Goal: Task Accomplishment & Management: Manage account settings

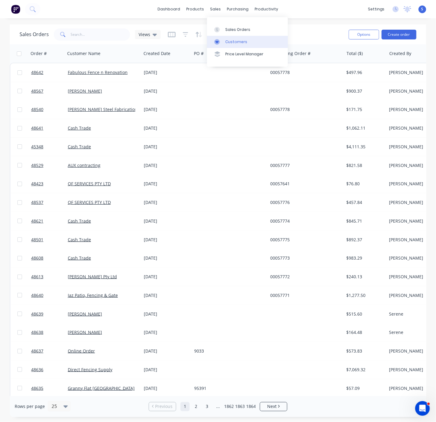
click at [228, 38] on link "Customers" at bounding box center [247, 42] width 81 height 12
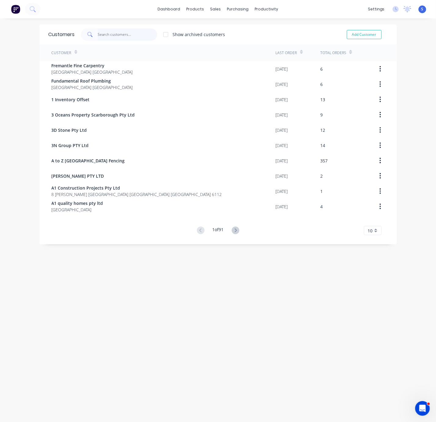
click at [120, 32] on input "text" at bounding box center [128, 34] width 60 height 12
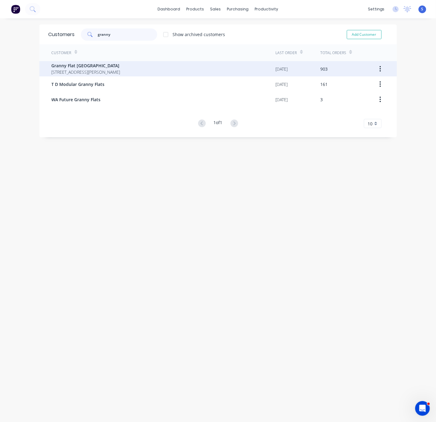
type input "granny"
click at [120, 65] on span "Granny Flat [GEOGRAPHIC_DATA]" at bounding box center [86, 65] width 69 height 6
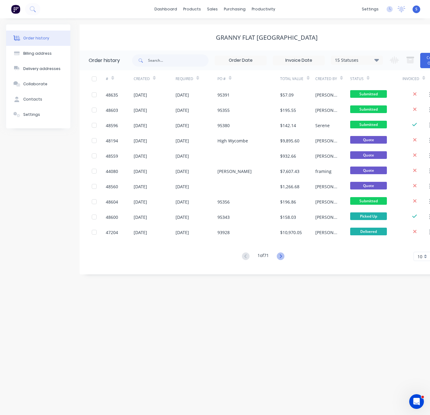
click at [283, 257] on icon at bounding box center [281, 256] width 8 height 8
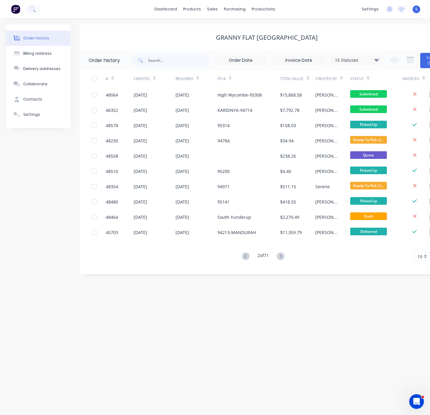
click at [284, 259] on icon at bounding box center [281, 256] width 8 height 8
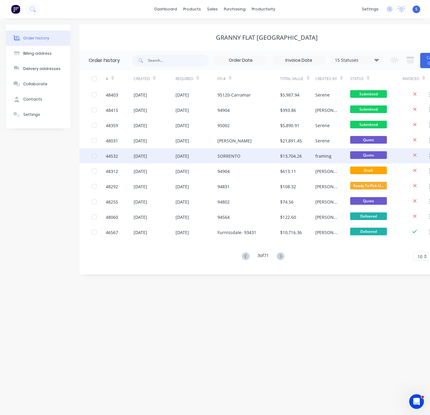
click at [236, 160] on div "SORRENTO" at bounding box center [248, 155] width 63 height 15
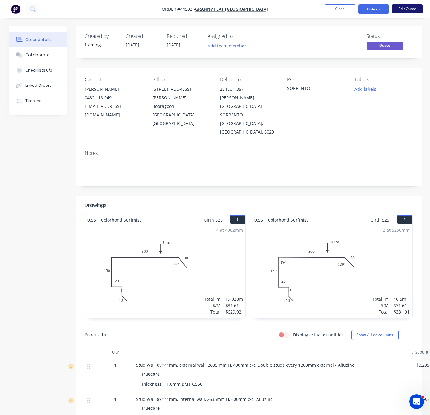
click at [410, 5] on button "Edit Quote" at bounding box center [407, 8] width 31 height 9
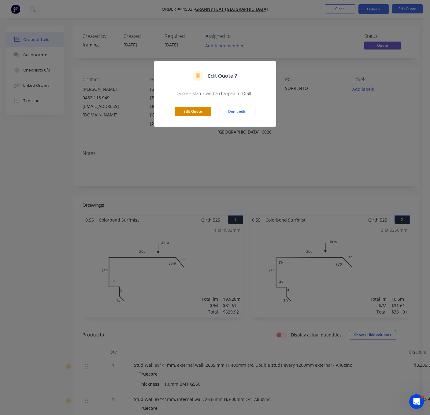
click at [198, 116] on button "Edit Quote" at bounding box center [193, 111] width 37 height 9
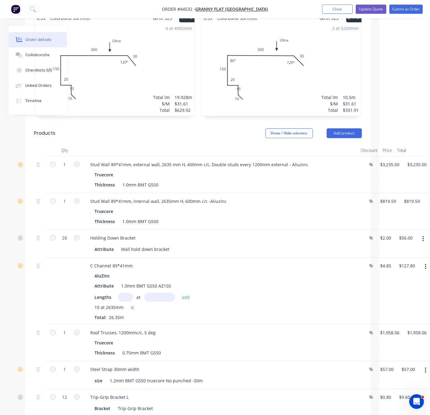
scroll to position [214, 68]
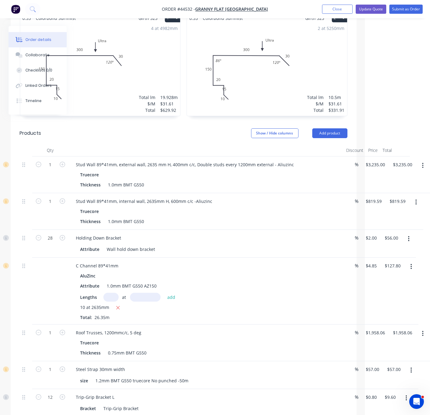
drag, startPoint x: 226, startPoint y: 132, endPoint x: 299, endPoint y: 131, distance: 73.1
click at [333, 128] on button "Add product" at bounding box center [329, 133] width 35 height 10
click at [319, 144] on div "Product catalogue" at bounding box center [318, 148] width 47 height 9
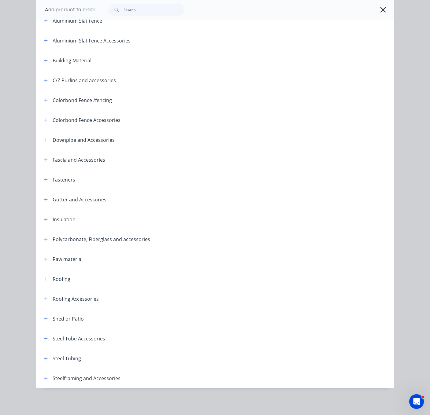
scroll to position [85, 0]
click at [44, 377] on icon "button" at bounding box center [46, 378] width 4 height 4
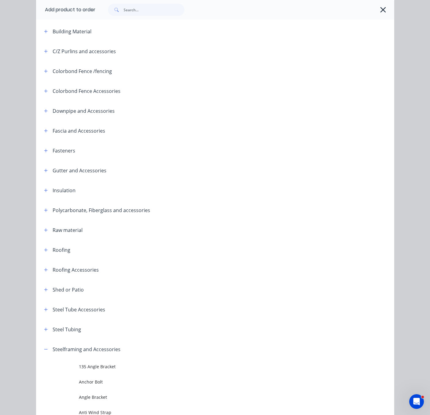
scroll to position [407, 0]
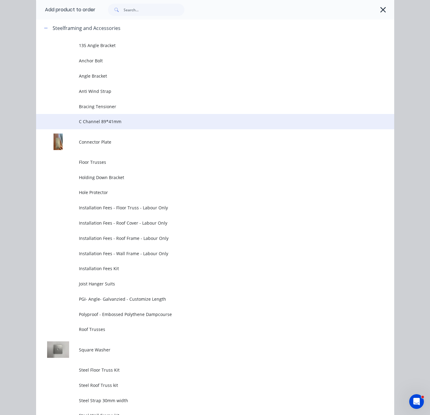
click at [103, 125] on span "C Channel 89*41mm" at bounding box center [205, 121] width 252 height 6
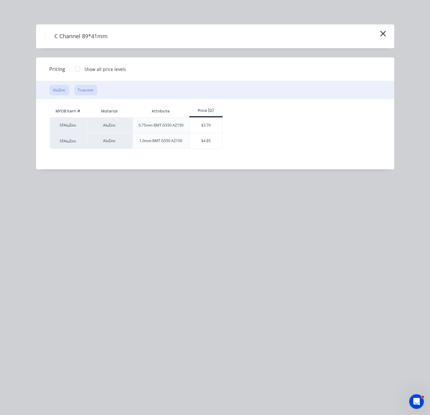
click at [94, 93] on button "Truecore" at bounding box center [85, 90] width 23 height 10
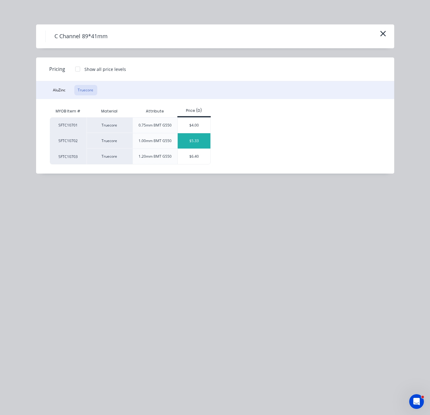
click at [202, 149] on div "$5.33" at bounding box center [194, 140] width 33 height 15
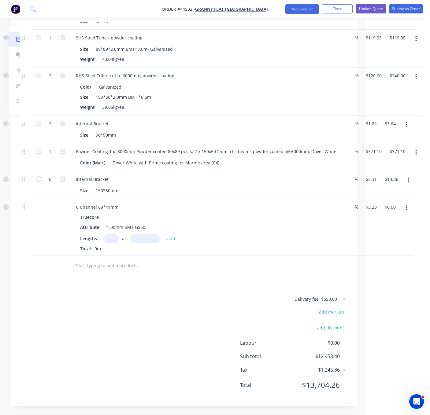
scroll to position [1486, 65]
click at [375, 203] on input "5.33" at bounding box center [371, 207] width 12 height 9
type input "$6.20"
click at [267, 245] on div "Total: 0m" at bounding box center [206, 248] width 252 height 6
click at [112, 234] on input "text" at bounding box center [110, 238] width 15 height 9
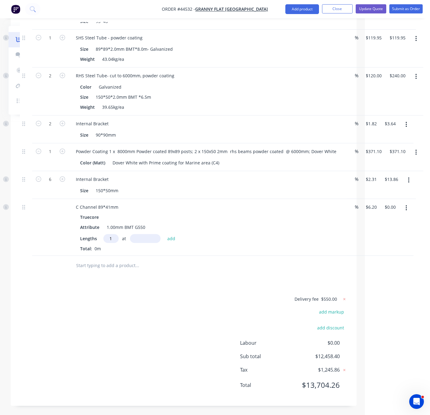
type input "1"
type input "671980"
click at [164, 234] on button "add" at bounding box center [171, 238] width 14 height 8
type input "$4,166.28"
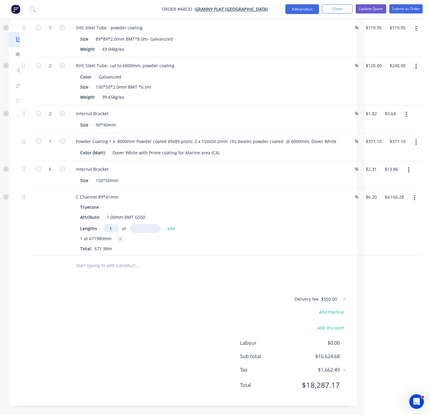
type input "1"
type input "389540"
click at [164, 224] on button "add" at bounding box center [171, 228] width 14 height 8
type input "$6,581.42"
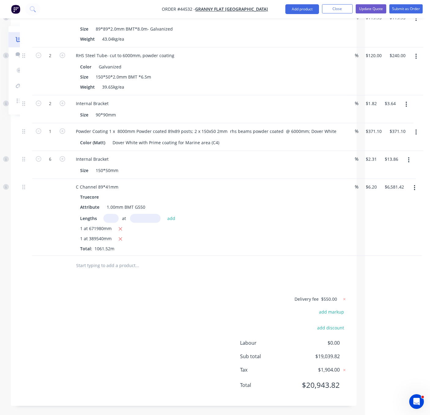
drag, startPoint x: 200, startPoint y: 313, endPoint x: 350, endPoint y: 308, distance: 150.1
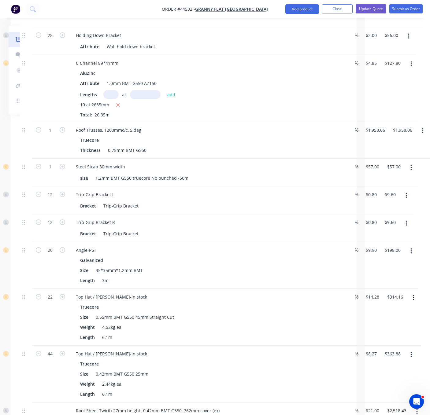
scroll to position [310, 68]
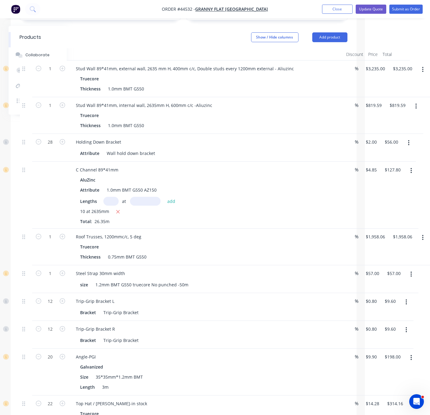
drag, startPoint x: 280, startPoint y: 248, endPoint x: 337, endPoint y: 248, distance: 57.2
click at [420, 242] on button "button" at bounding box center [422, 237] width 14 height 11
click at [402, 294] on div "Delete" at bounding box center [400, 290] width 47 height 9
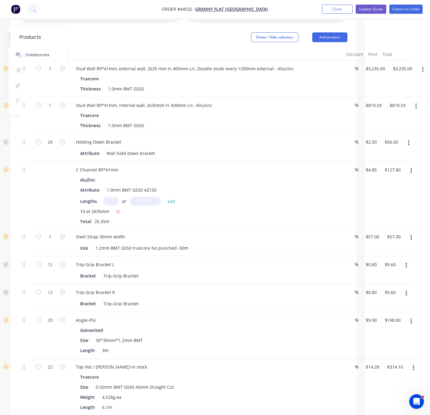
click at [416, 103] on icon "button" at bounding box center [416, 106] width 2 height 7
click at [398, 159] on div "Delete" at bounding box center [393, 159] width 47 height 9
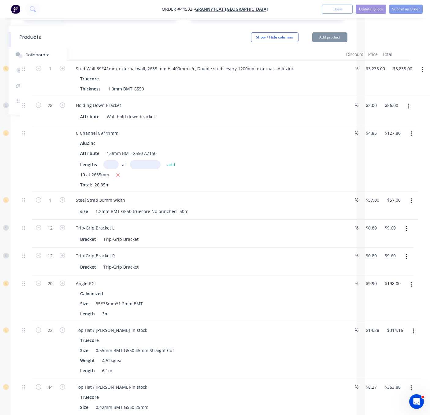
click at [423, 64] on button "button" at bounding box center [422, 69] width 14 height 11
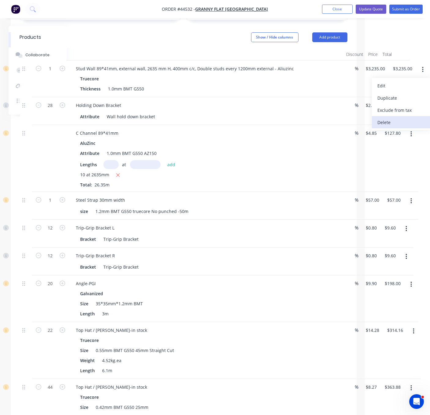
click at [398, 118] on div "Delete" at bounding box center [400, 122] width 47 height 9
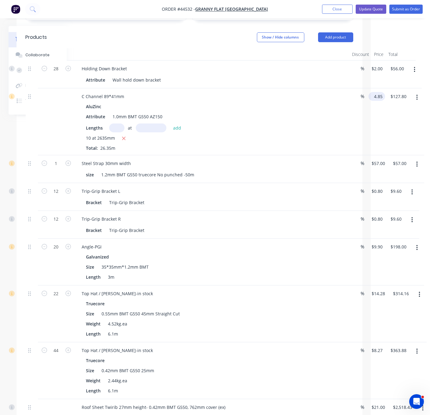
click at [373, 94] on input "4.85" at bounding box center [378, 96] width 14 height 9
type input "$5.20"
type input "$137.02"
click at [346, 118] on div "C Channel 89*41mm AluZinc Attribute 1.0mm BMT G550 AZ150 Lengths at add 10 at 2…" at bounding box center [212, 121] width 275 height 67
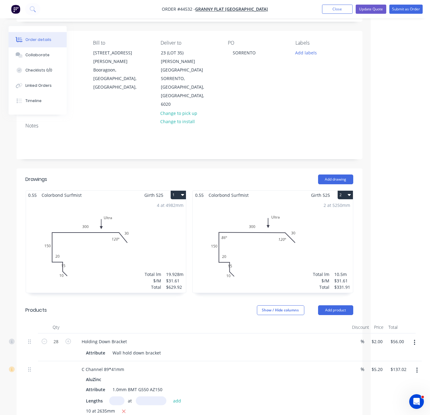
scroll to position [0, 61]
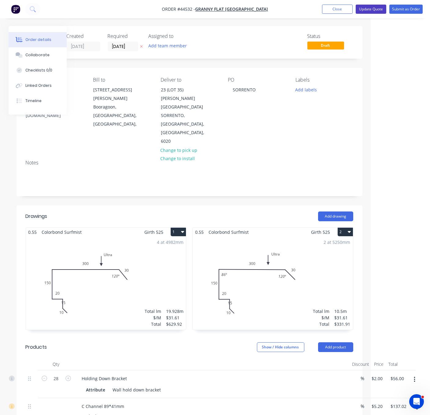
click at [373, 6] on button "Update Quote" at bounding box center [370, 9] width 31 height 9
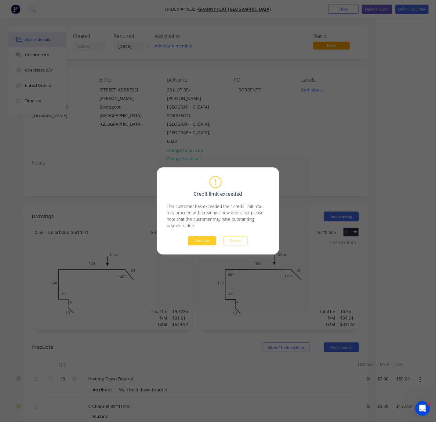
click at [204, 239] on button "Continue" at bounding box center [202, 240] width 28 height 9
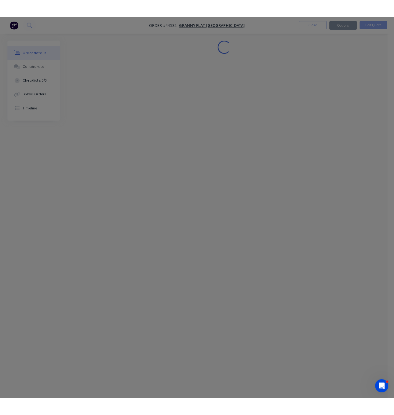
scroll to position [0, 0]
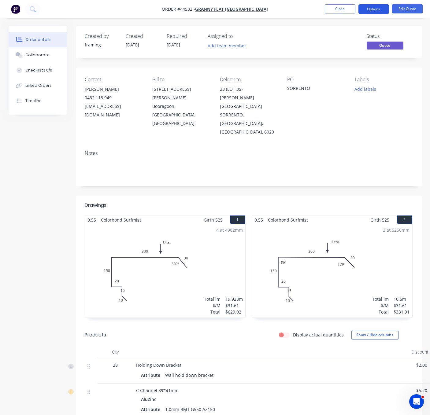
click at [377, 9] on button "Options" at bounding box center [373, 9] width 31 height 10
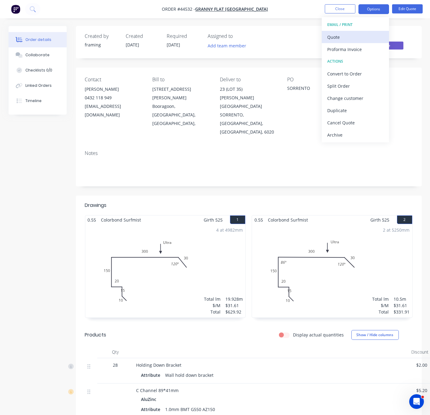
click at [345, 36] on div "Quote" at bounding box center [355, 37] width 56 height 9
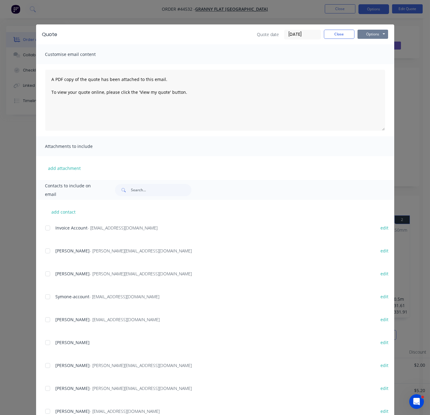
click at [370, 35] on button "Options" at bounding box center [372, 34] width 31 height 9
click at [371, 59] on button "Print" at bounding box center [376, 55] width 39 height 10
click at [338, 31] on button "Close" at bounding box center [339, 34] width 31 height 9
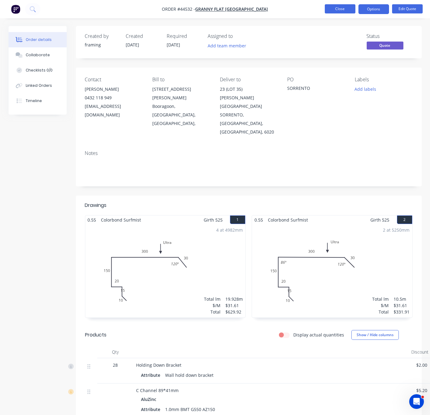
click at [339, 8] on button "Close" at bounding box center [340, 8] width 31 height 9
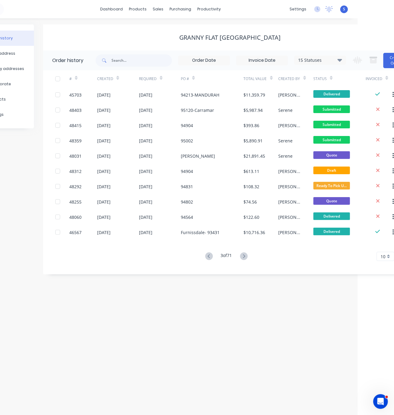
scroll to position [0, 61]
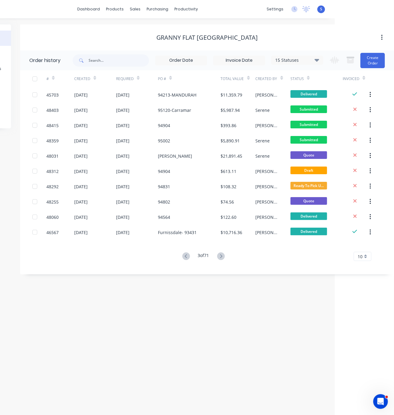
drag, startPoint x: 163, startPoint y: 20, endPoint x: 222, endPoint y: 25, distance: 59.5
click at [185, 258] on icon at bounding box center [186, 256] width 2 height 4
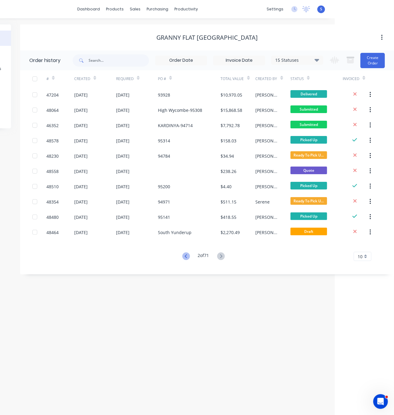
click at [183, 256] on icon at bounding box center [186, 256] width 8 height 8
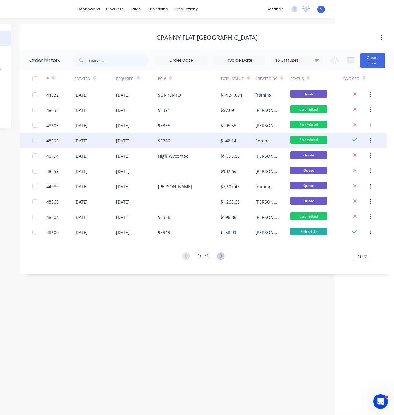
click at [133, 146] on div "[DATE]" at bounding box center [137, 140] width 42 height 15
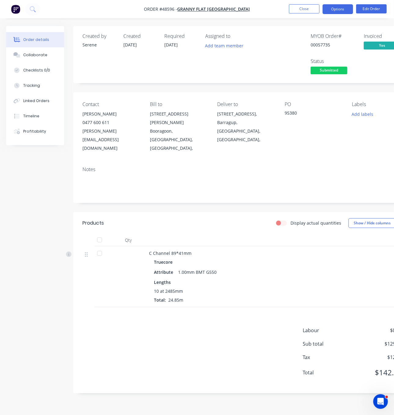
click at [334, 9] on button "Options" at bounding box center [338, 9] width 31 height 10
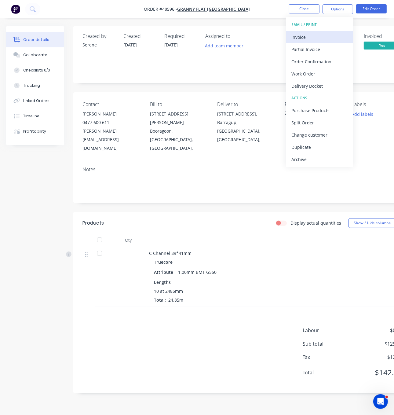
click at [318, 39] on div "Invoice" at bounding box center [320, 37] width 56 height 9
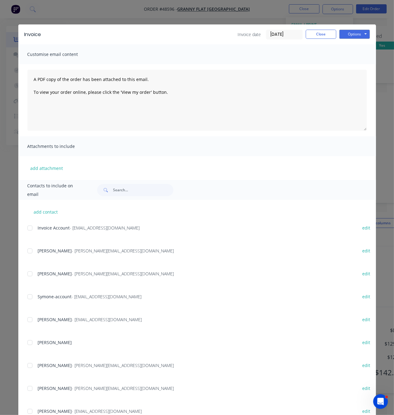
click at [25, 231] on div at bounding box center [30, 228] width 12 height 12
click at [356, 30] on div "Invoice Invoice date [DATE] Close Options Preview Print Email" at bounding box center [197, 34] width 358 height 20
click at [354, 39] on div "Options Preview Print Email" at bounding box center [355, 35] width 31 height 10
click at [354, 35] on button "Options" at bounding box center [355, 34] width 31 height 9
click at [318, 34] on button "Close" at bounding box center [321, 34] width 31 height 9
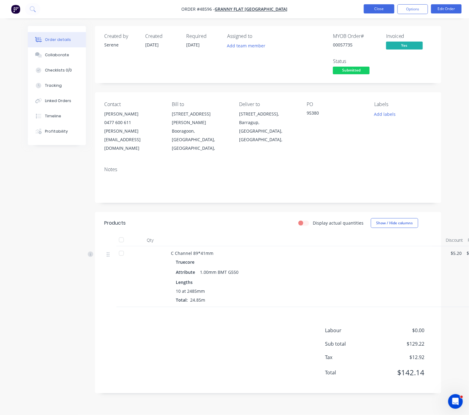
click at [373, 10] on button "Close" at bounding box center [379, 8] width 31 height 9
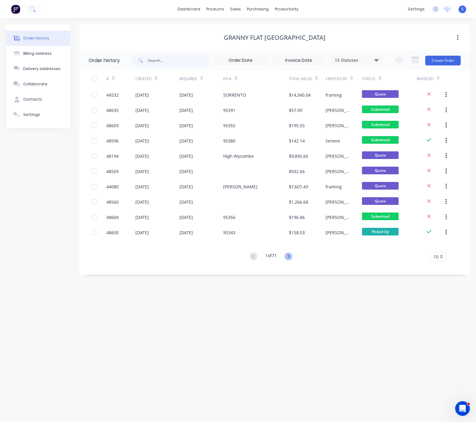
click at [290, 256] on icon at bounding box center [289, 256] width 8 height 8
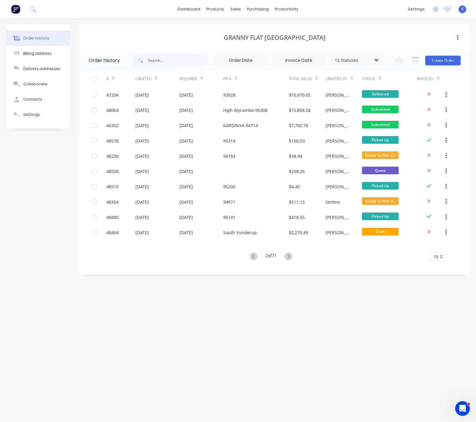
click at [250, 256] on icon at bounding box center [254, 256] width 8 height 8
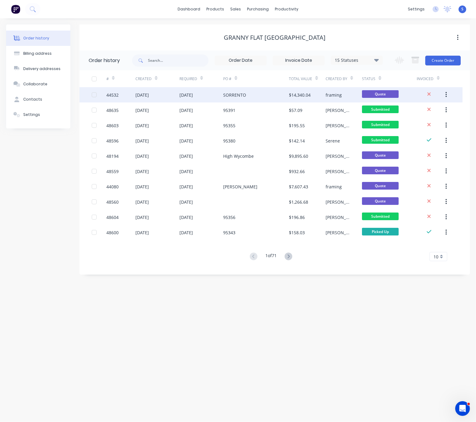
click at [224, 95] on div "SORRENTO" at bounding box center [234, 95] width 23 height 6
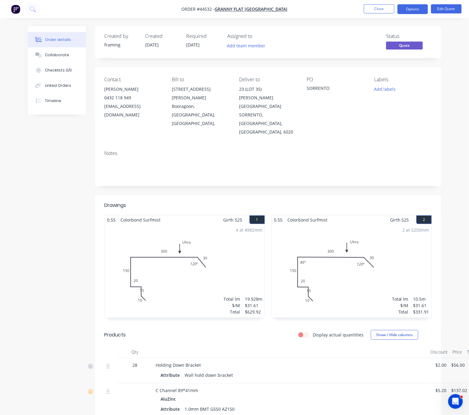
scroll to position [0, 11]
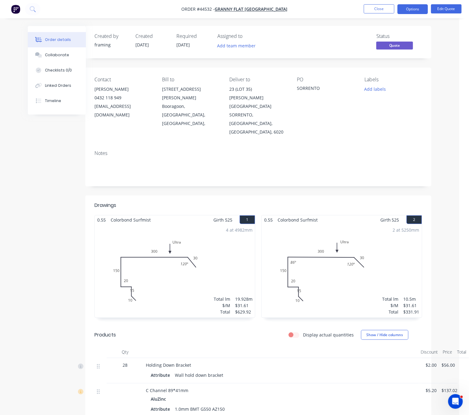
drag, startPoint x: 222, startPoint y: 190, endPoint x: 297, endPoint y: 191, distance: 75.5
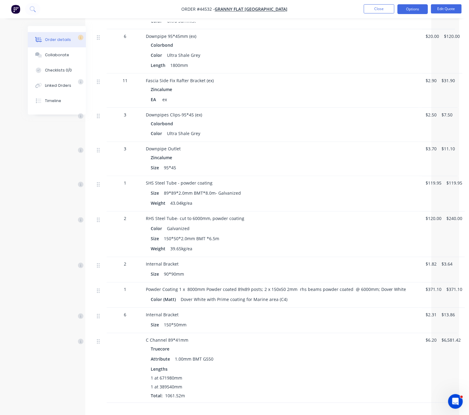
scroll to position [1239, 11]
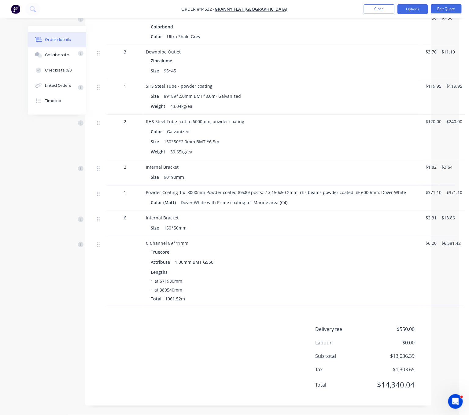
drag, startPoint x: 169, startPoint y: 348, endPoint x: 300, endPoint y: 349, distance: 130.8
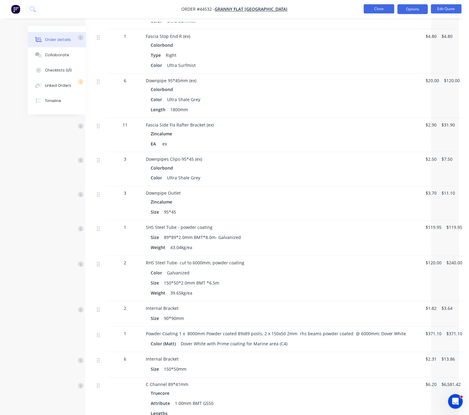
click at [386, 10] on button "Close" at bounding box center [379, 8] width 31 height 9
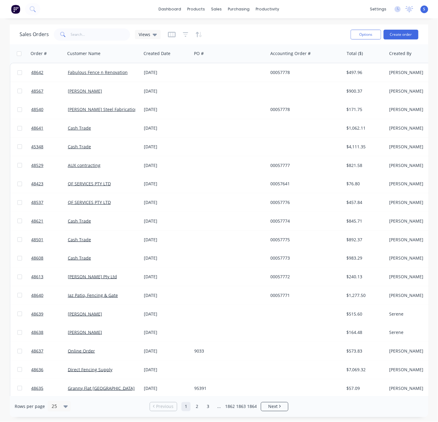
drag, startPoint x: 251, startPoint y: 28, endPoint x: 302, endPoint y: 28, distance: 51.0
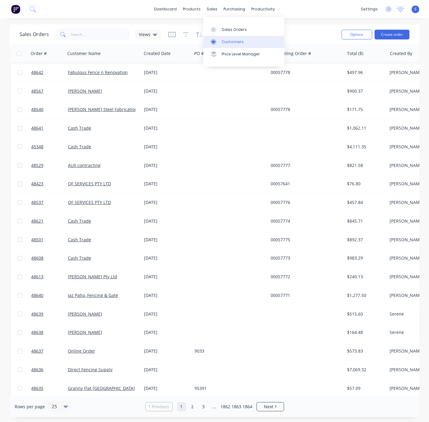
click at [232, 46] on link "Customers" at bounding box center [243, 42] width 81 height 12
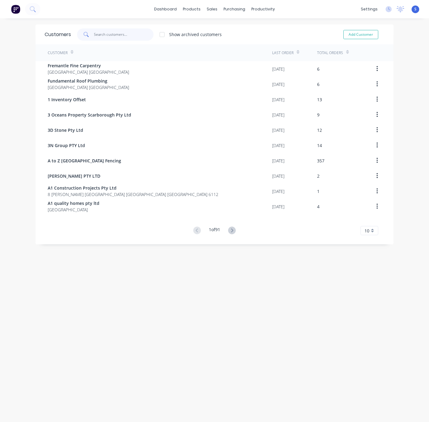
click at [102, 35] on input "text" at bounding box center [124, 34] width 60 height 12
click at [102, 31] on input "text" at bounding box center [124, 34] width 60 height 12
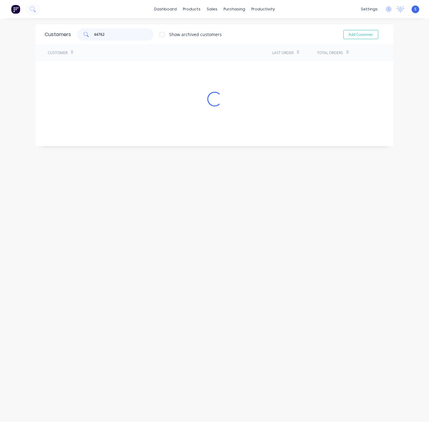
type input "44762"
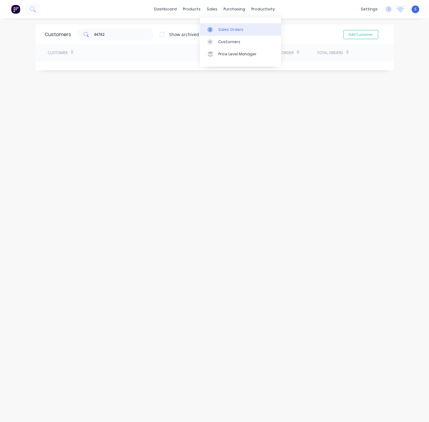
click at [223, 29] on div "Sales Orders" at bounding box center [230, 30] width 25 height 6
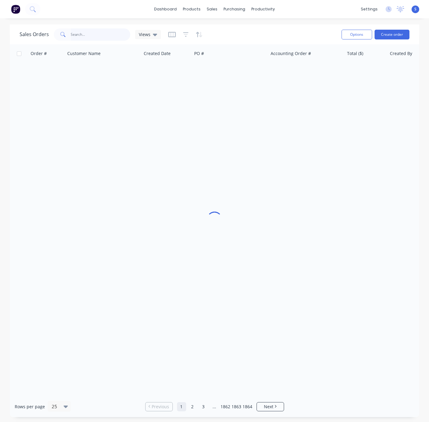
click at [106, 37] on input "text" at bounding box center [101, 34] width 60 height 12
type input "44762"
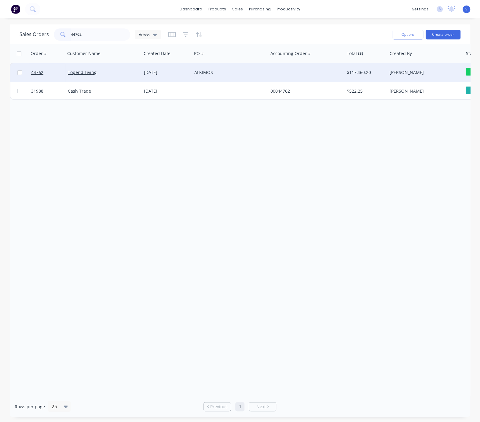
click at [141, 75] on div "Topend Living" at bounding box center [103, 72] width 76 height 18
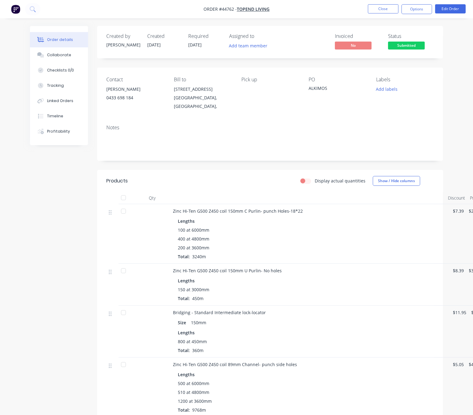
click at [85, 255] on div "Created by Juana Created 19/05/25 Required 19/05/25 Assigned to Add team member…" at bounding box center [236, 311] width 413 height 570
click at [93, 244] on div "Created by Juana Created 19/05/25 Required 19/05/25 Assigned to Add team member…" at bounding box center [236, 311] width 413 height 570
click at [242, 186] on div "Display actual quantities Show / Hide columns" at bounding box center [305, 181] width 258 height 10
click at [370, 12] on button "Close" at bounding box center [383, 8] width 31 height 9
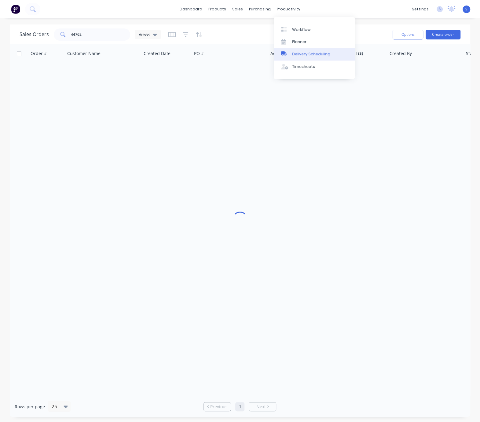
click at [306, 56] on div "Delivery Scheduling" at bounding box center [311, 54] width 38 height 6
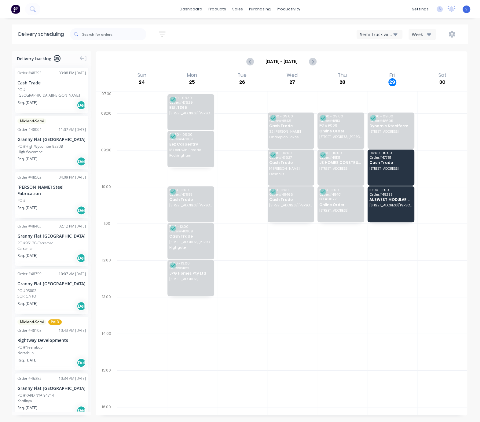
click at [393, 35] on icon "button" at bounding box center [395, 34] width 4 height 2
click at [380, 72] on div "Utes Delivery" at bounding box center [387, 74] width 61 height 12
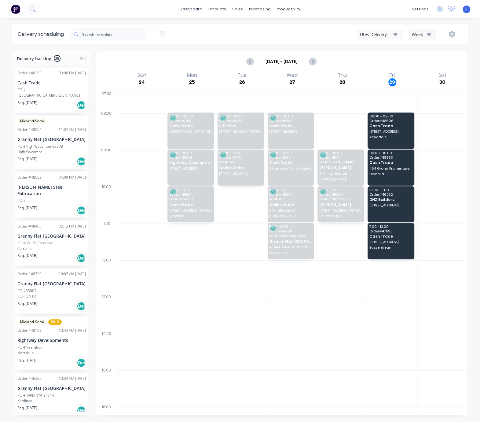
click at [397, 332] on div at bounding box center [392, 315] width 50 height 37
click at [380, 244] on span "25 North Rd" at bounding box center [391, 242] width 43 height 4
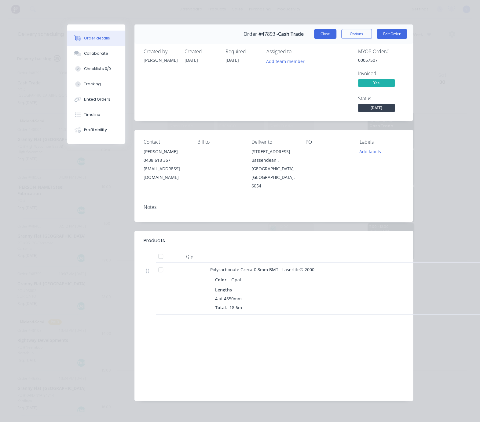
click at [322, 31] on button "Close" at bounding box center [325, 34] width 22 height 10
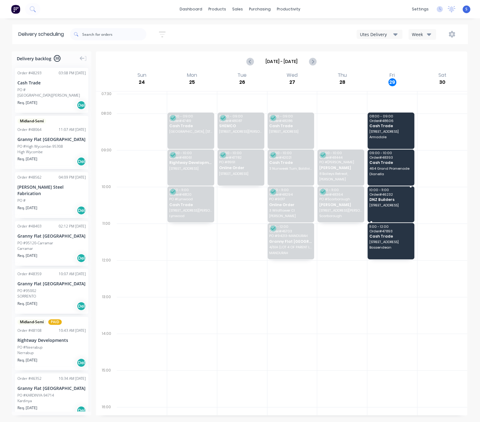
click at [377, 201] on span "DNZ Builders" at bounding box center [391, 199] width 43 height 4
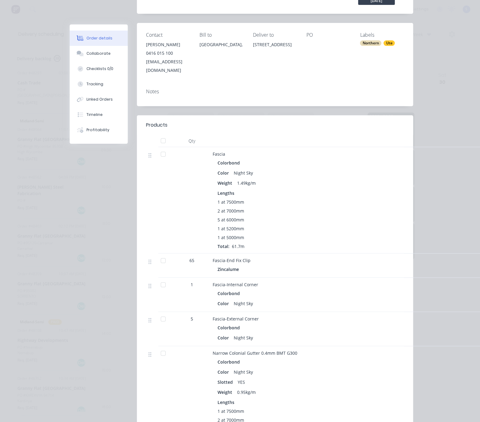
scroll to position [214, 0]
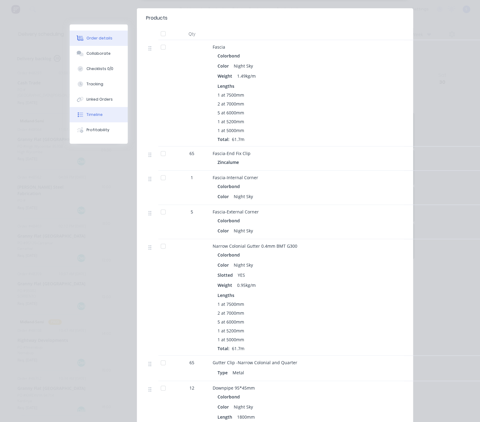
click at [100, 122] on button "Timeline" at bounding box center [99, 114] width 58 height 15
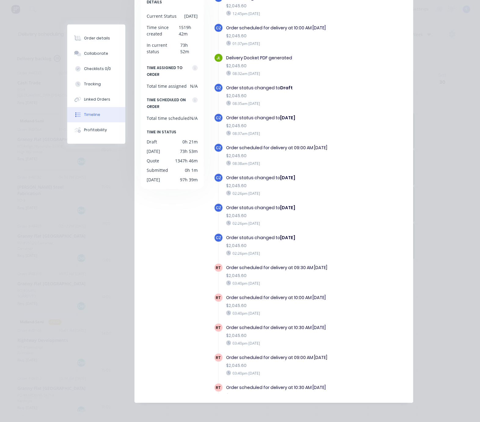
scroll to position [697, 0]
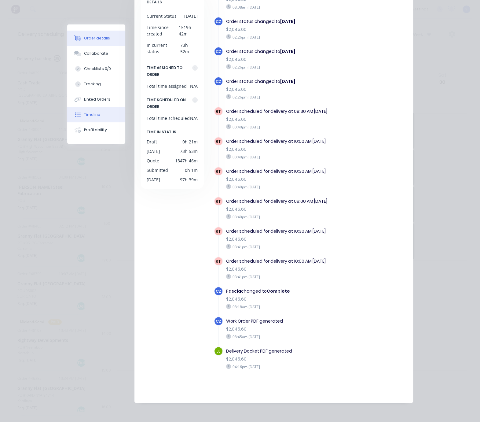
click at [84, 41] on div "Order details" at bounding box center [97, 38] width 26 height 6
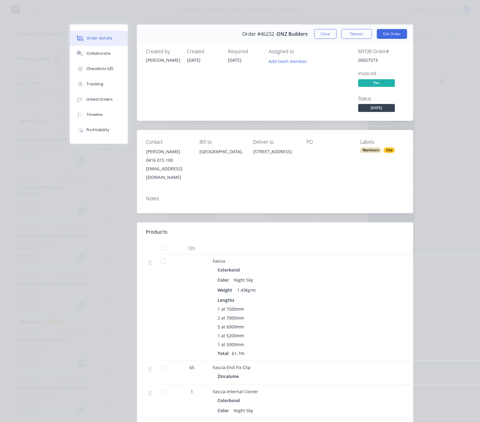
scroll to position [107, 0]
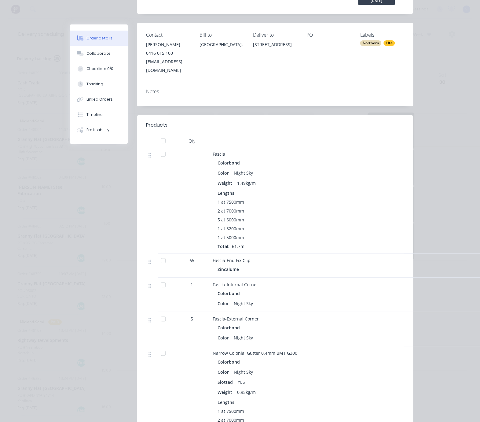
click at [99, 117] on div "Timeline" at bounding box center [95, 115] width 16 height 6
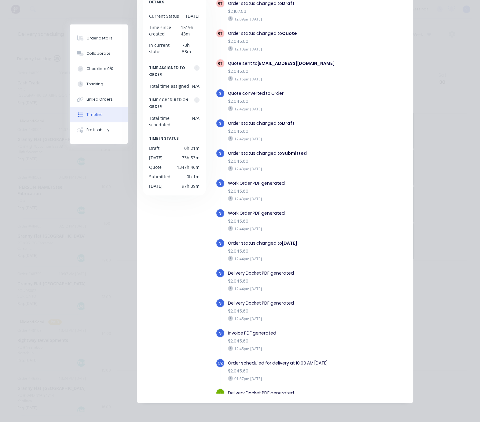
scroll to position [199, 0]
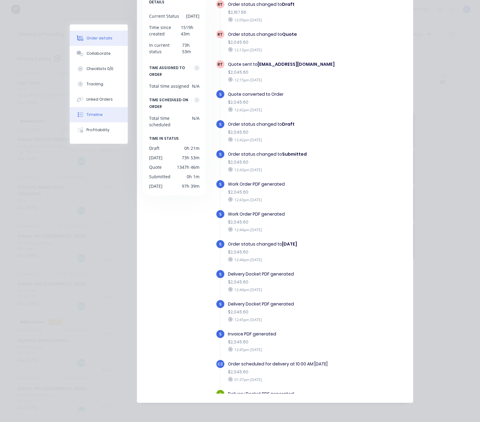
click at [105, 37] on button "Order details" at bounding box center [99, 38] width 58 height 15
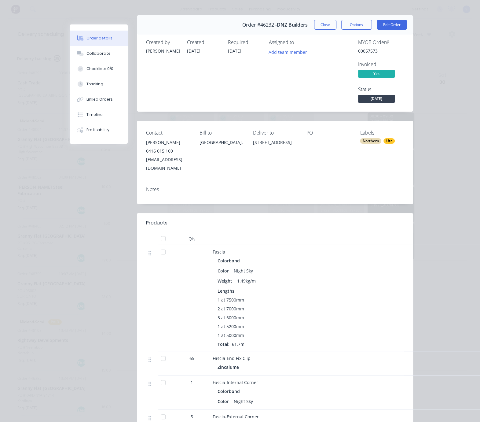
scroll to position [116, 0]
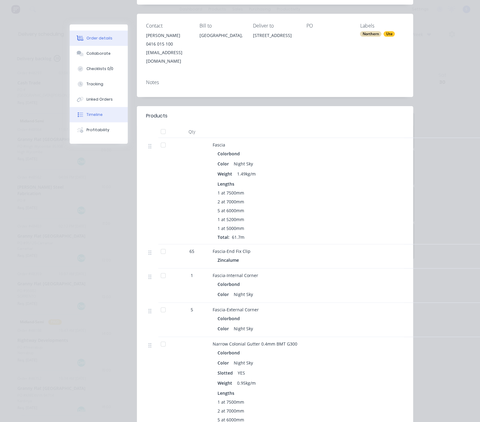
click at [88, 117] on div "Timeline" at bounding box center [95, 115] width 16 height 6
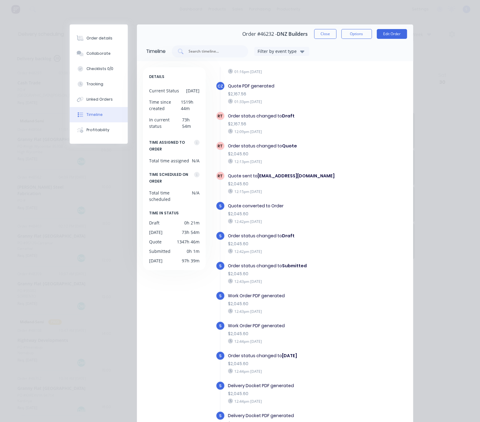
scroll to position [0, 0]
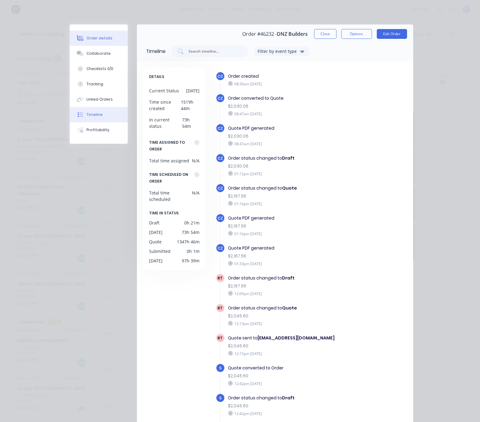
drag, startPoint x: 87, startPoint y: 36, endPoint x: 90, endPoint y: 40, distance: 4.7
click at [87, 36] on button "Order details" at bounding box center [99, 38] width 58 height 15
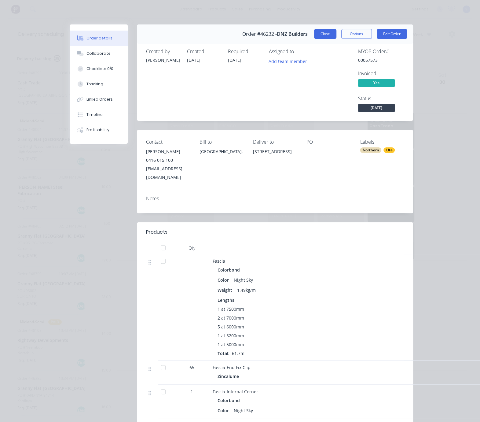
click at [321, 31] on button "Close" at bounding box center [325, 34] width 22 height 10
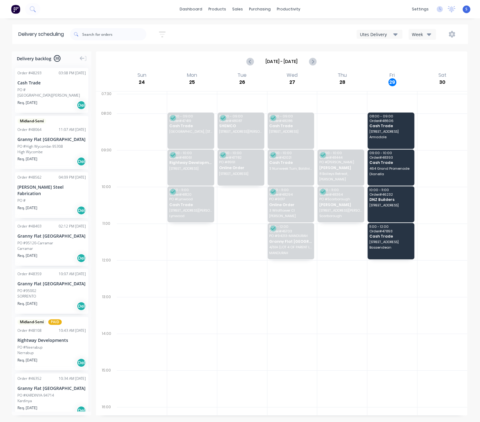
click at [194, 326] on div at bounding box center [192, 315] width 50 height 37
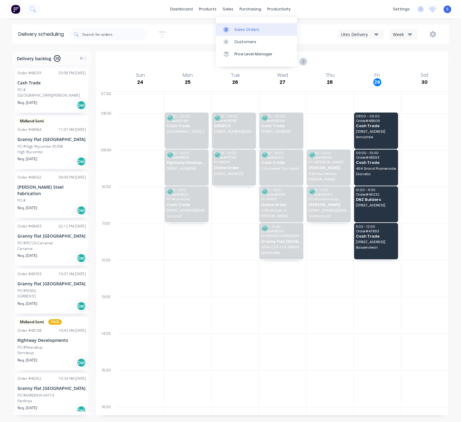
click at [238, 26] on link "Sales Orders" at bounding box center [256, 29] width 81 height 12
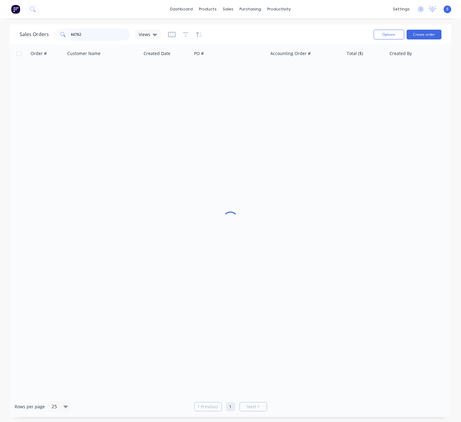
click at [100, 34] on input "44762" at bounding box center [101, 34] width 60 height 12
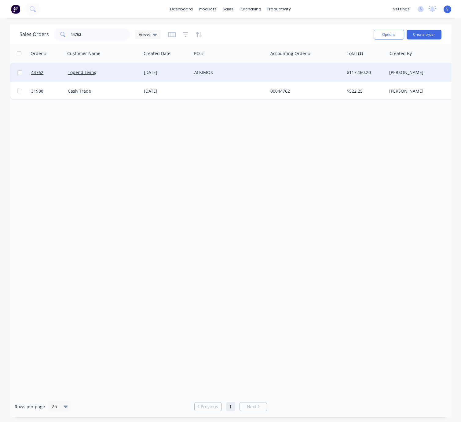
click at [157, 72] on div "19 May 2025" at bounding box center [167, 72] width 46 height 6
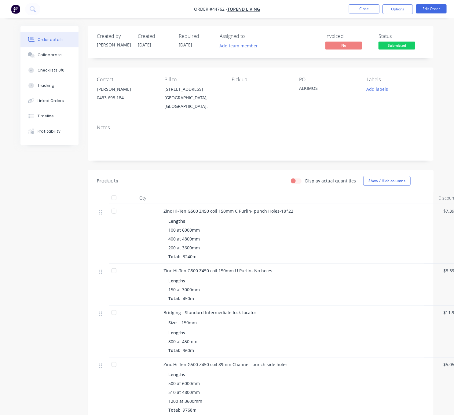
scroll to position [0, 34]
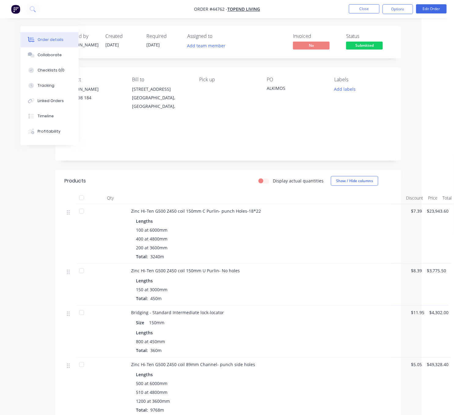
drag, startPoint x: 172, startPoint y: 191, endPoint x: 313, endPoint y: 199, distance: 141.1
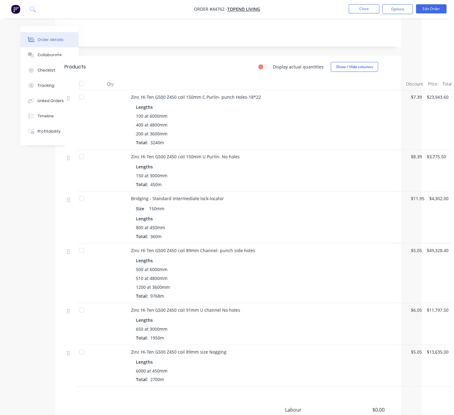
scroll to position [214, 34]
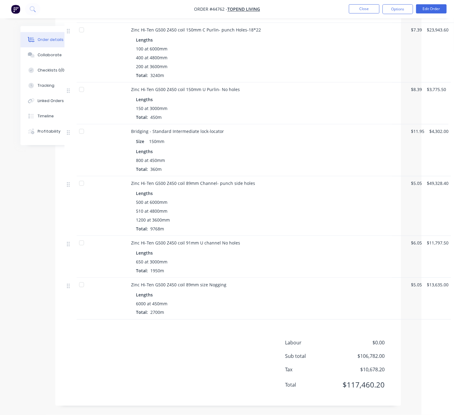
drag, startPoint x: 207, startPoint y: 337, endPoint x: 264, endPoint y: 337, distance: 56.9
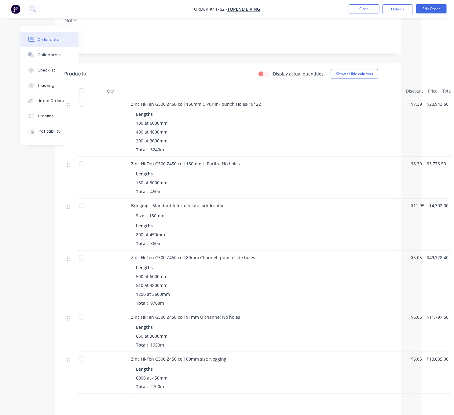
drag, startPoint x: 244, startPoint y: 258, endPoint x: 298, endPoint y: 256, distance: 54.1
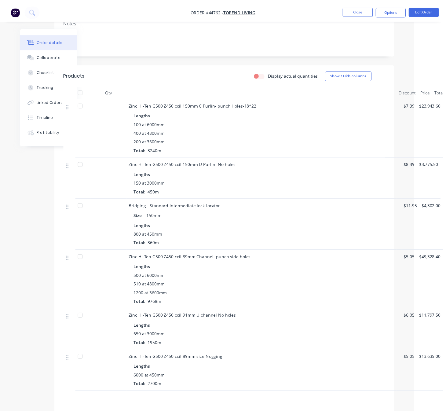
scroll to position [222, 34]
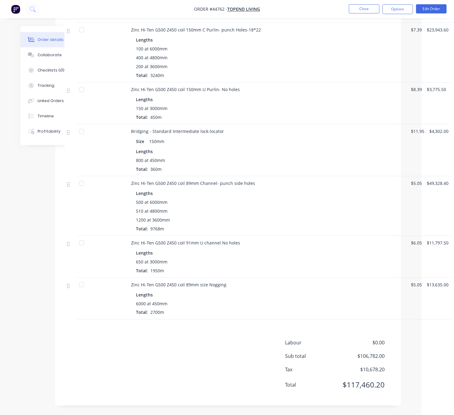
click at [156, 340] on div "Labour $0.00 Sub total $106,782.00 Tax $10,678.20 Total $117,460.20" at bounding box center [228, 367] width 328 height 57
click at [46, 282] on div "Created by Juana Created 19/05/25 Required 19/05/25 Assigned to Add team member…" at bounding box center [194, 130] width 413 height 570
click at [36, 265] on div "Created by Juana Created 19/05/25 Required 19/05/25 Assigned to Add team member…" at bounding box center [194, 130] width 413 height 570
click at [115, 327] on div "Products Display actual quantities Show / Hide columns Qty Discount Price Total…" at bounding box center [228, 197] width 346 height 417
click at [307, 157] on div "800 at 450mm Total: 360m" at bounding box center [266, 164] width 260 height 15
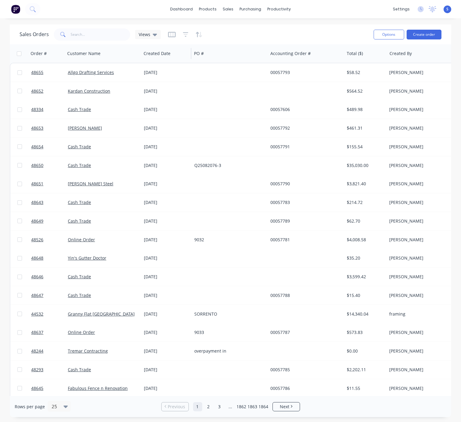
drag, startPoint x: 264, startPoint y: 30, endPoint x: 162, endPoint y: 46, distance: 103.1
click at [264, 30] on div "Sales Orders Views" at bounding box center [194, 34] width 349 height 15
click at [89, 34] on input "text" at bounding box center [101, 34] width 60 height 12
drag, startPoint x: 83, startPoint y: 34, endPoint x: 45, endPoint y: 39, distance: 37.9
click at [83, 34] on input "text" at bounding box center [101, 34] width 60 height 12
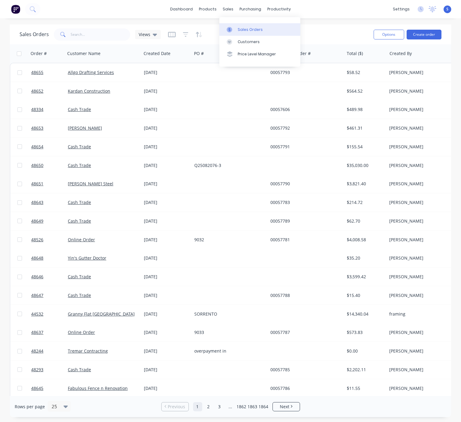
click at [242, 29] on div "Sales Orders" at bounding box center [250, 30] width 25 height 6
click at [95, 34] on input "text" at bounding box center [101, 34] width 60 height 12
type input "daniel"
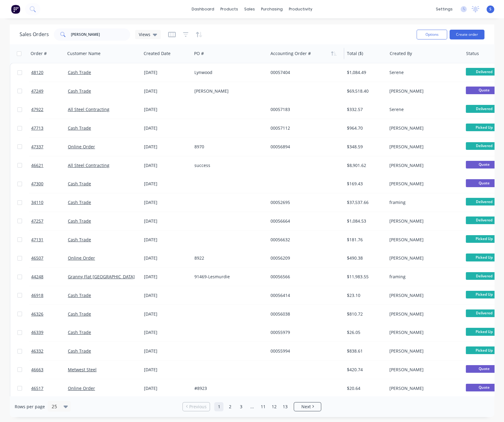
drag, startPoint x: 275, startPoint y: 36, endPoint x: 307, endPoint y: 47, distance: 34.2
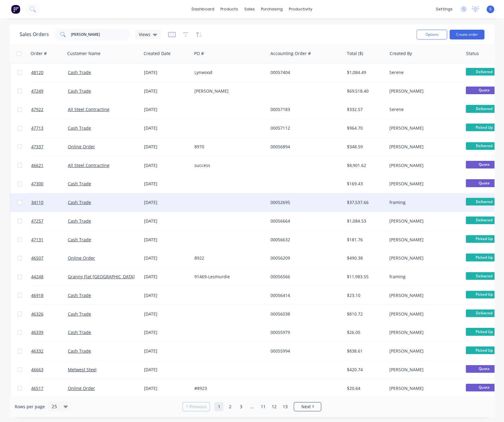
click at [204, 204] on div at bounding box center [230, 202] width 76 height 18
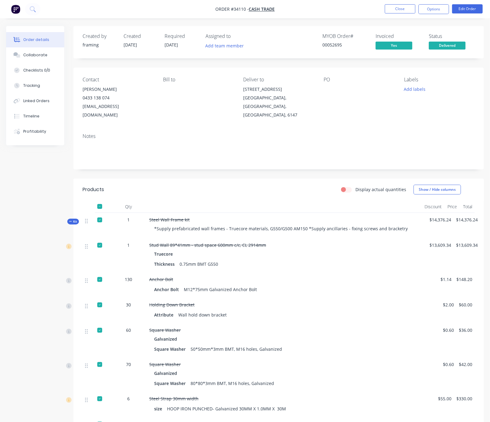
drag, startPoint x: 189, startPoint y: 193, endPoint x: 245, endPoint y: 191, distance: 56.6
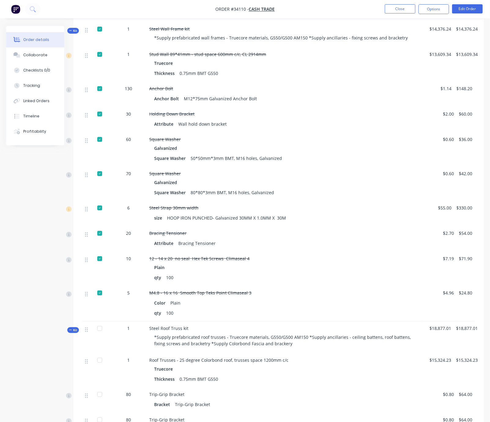
scroll to position [97, 0]
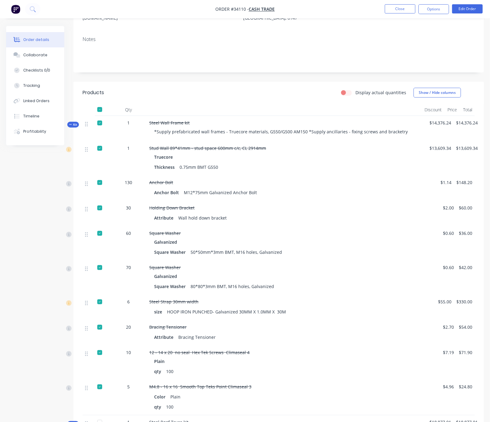
drag, startPoint x: 207, startPoint y: 98, endPoint x: 208, endPoint y: 107, distance: 9.3
click at [207, 98] on header "Products Display actual quantities Show / Hide columns" at bounding box center [278, 93] width 410 height 22
drag, startPoint x: 224, startPoint y: 94, endPoint x: 224, endPoint y: 99, distance: 4.6
click at [224, 94] on div "Display actual quantities Show / Hide columns" at bounding box center [320, 93] width 308 height 10
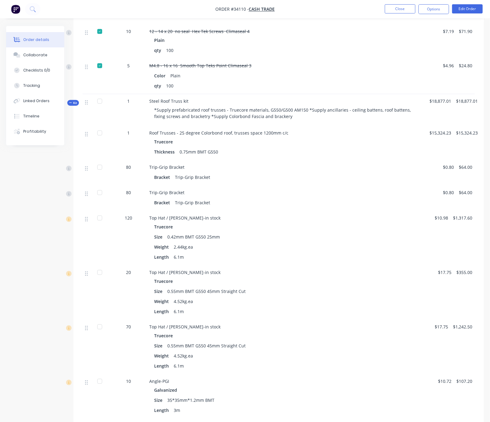
scroll to position [311, 0]
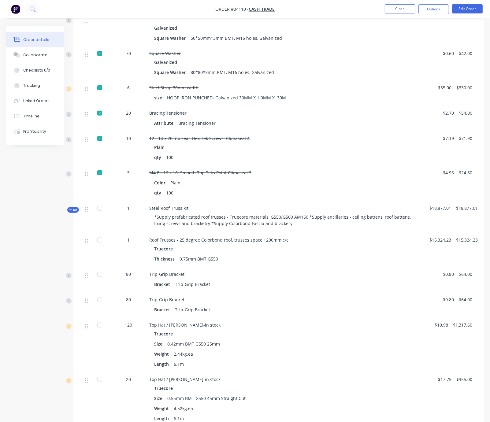
drag, startPoint x: 277, startPoint y: 203, endPoint x: 312, endPoint y: 203, distance: 35.2
click at [344, 162] on div "qty 100" at bounding box center [284, 157] width 260 height 9
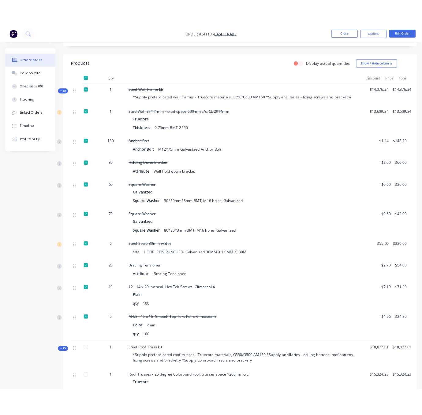
scroll to position [0, 0]
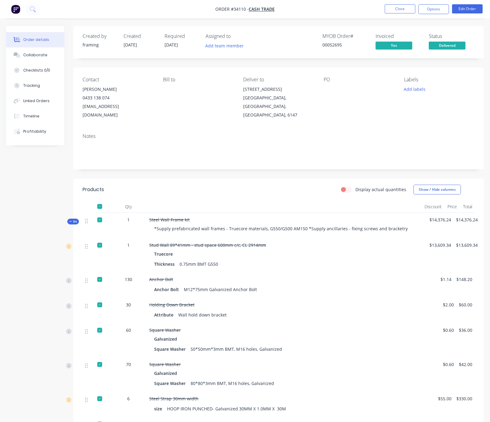
click at [76, 223] on span "Kit" at bounding box center [73, 221] width 8 height 5
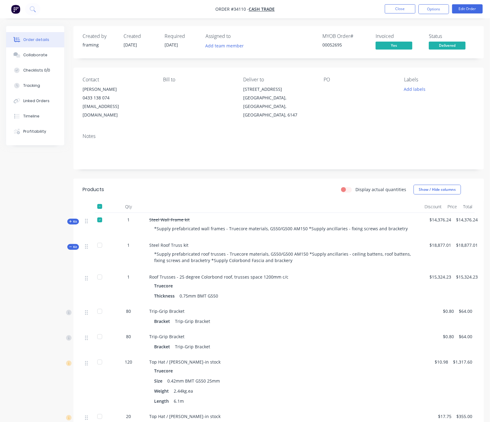
click at [230, 194] on div "Display actual quantities Show / Hide columns" at bounding box center [320, 190] width 308 height 10
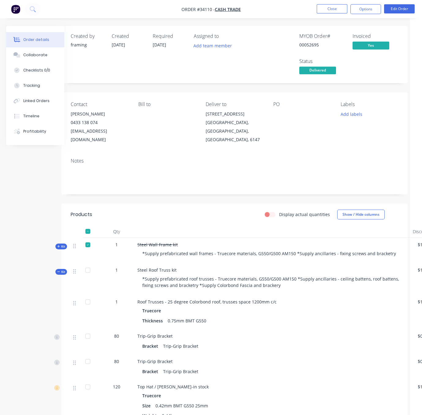
drag, startPoint x: 192, startPoint y: 211, endPoint x: 221, endPoint y: 211, distance: 29.0
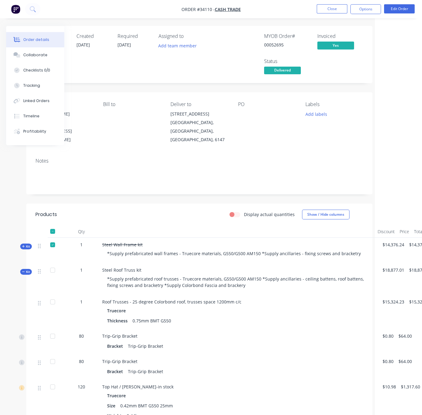
drag, startPoint x: 162, startPoint y: 226, endPoint x: 168, endPoint y: 225, distance: 6.3
click at [162, 226] on header "Products Display actual quantities Show / Hide columns" at bounding box center [199, 215] width 346 height 22
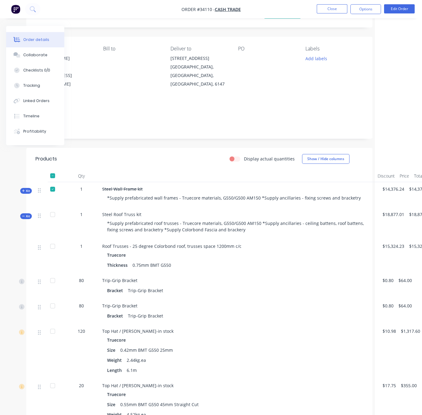
scroll to position [54, 47]
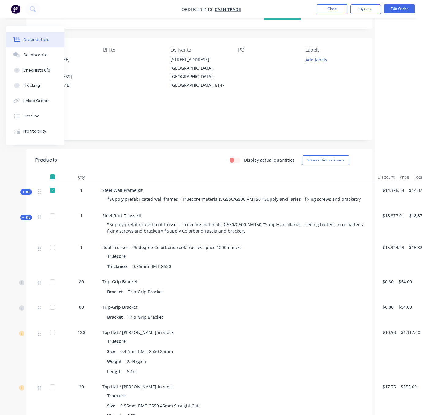
click at [26, 194] on span "Kit" at bounding box center [26, 192] width 8 height 5
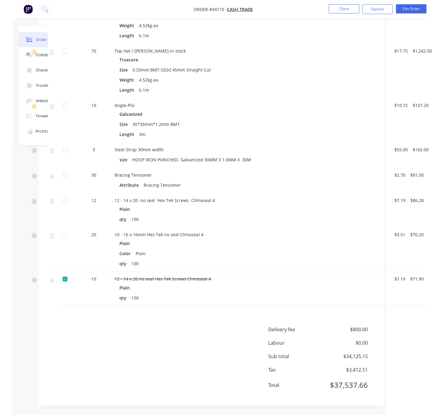
scroll to position [772, 47]
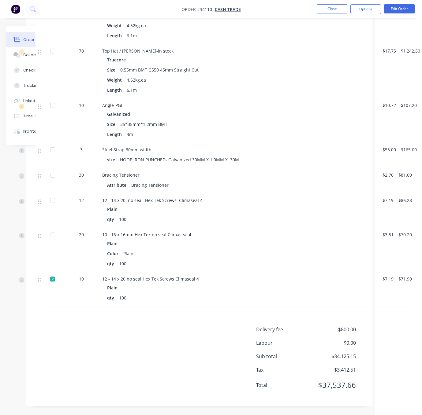
click at [145, 350] on div "Delivery fee $800.00 Labour $0.00 Sub total $34,125.15 Tax $3,412.51 Total $37,…" at bounding box center [198, 361] width 327 height 71
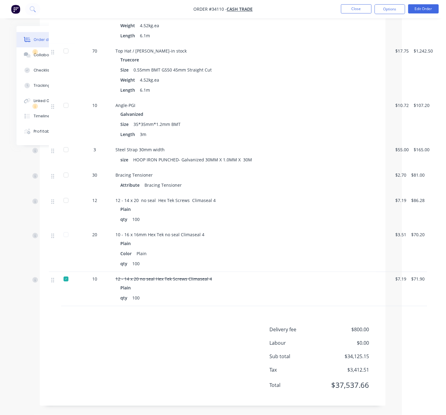
click at [142, 337] on div "Delivery fee $800.00 Labour $0.00 Sub total $34,125.15 Tax $3,412.51 Total $37,…" at bounding box center [213, 361] width 328 height 71
click at [185, 350] on div "Delivery fee $800.00 Labour $0.00 Sub total $34,125.15 Tax $3,412.51 Total $37,…" at bounding box center [213, 361] width 328 height 71
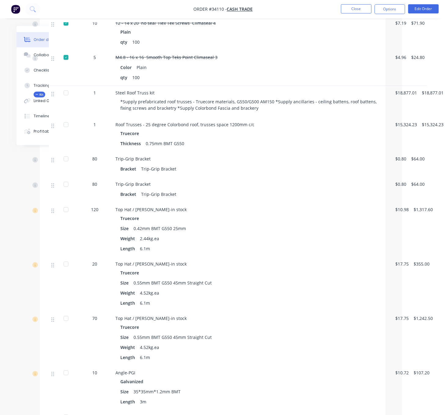
scroll to position [344, 47]
